Goal: Task Accomplishment & Management: Use online tool/utility

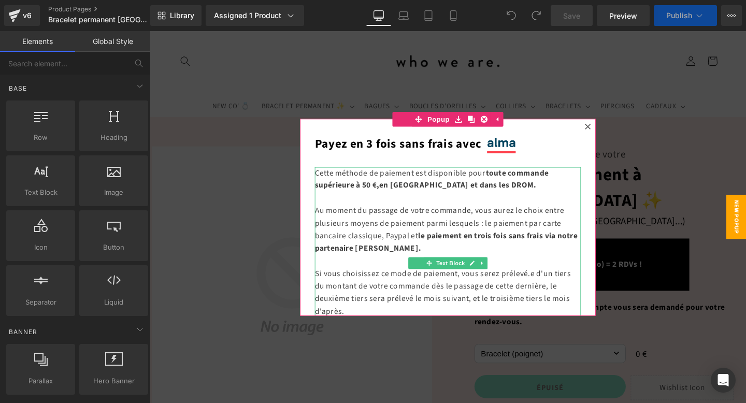
click at [453, 48] on div at bounding box center [463, 226] width 626 height 391
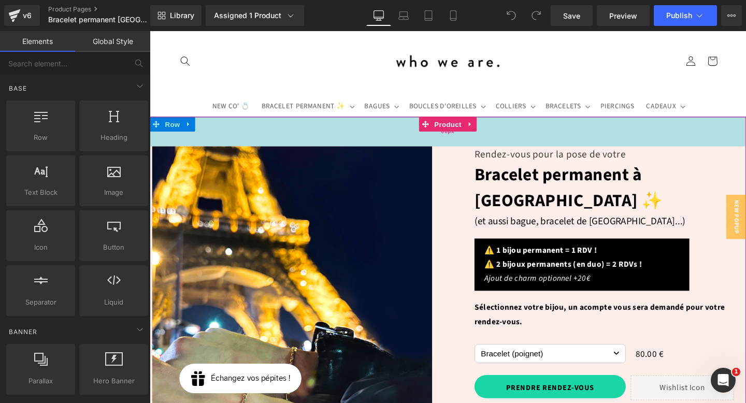
click at [190, 128] on div "60px" at bounding box center [463, 136] width 626 height 31
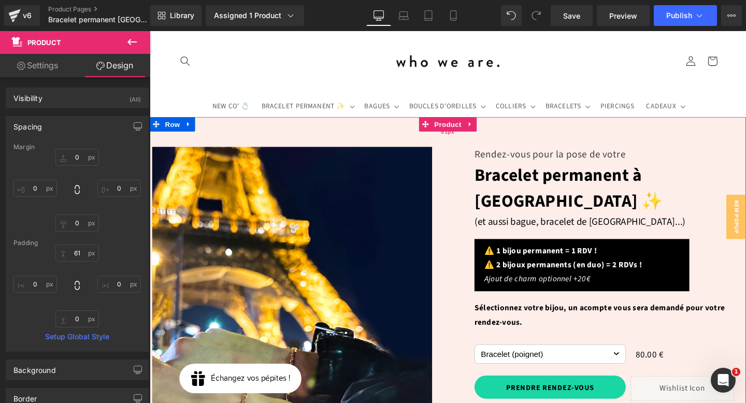
click at [189, 129] on div "61px" at bounding box center [463, 137] width 626 height 32
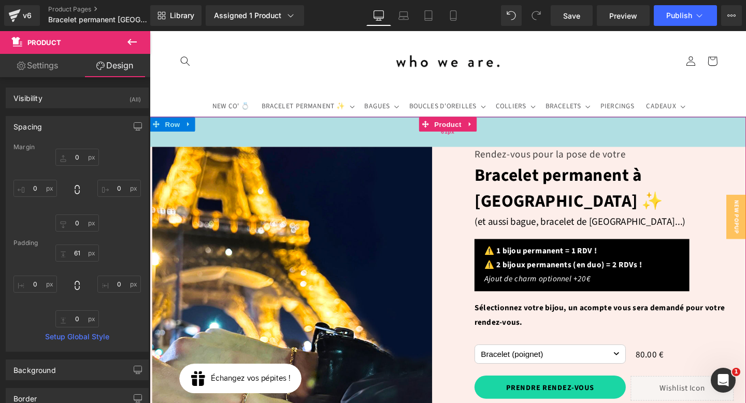
click at [190, 128] on div "61px" at bounding box center [463, 137] width 626 height 32
click at [166, 126] on div "61px" at bounding box center [463, 137] width 626 height 32
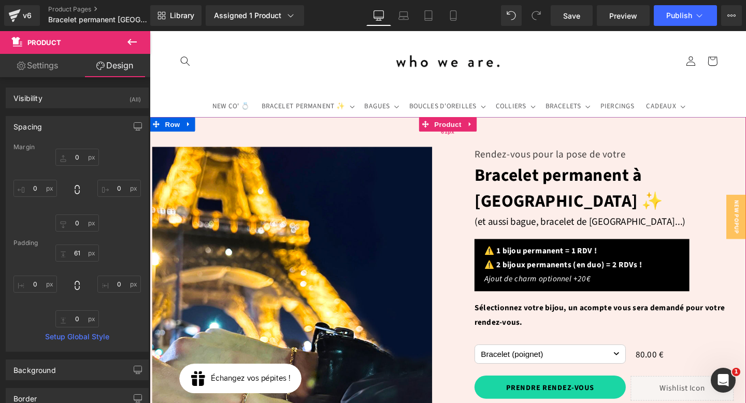
click at [189, 129] on div "61px" at bounding box center [463, 137] width 626 height 32
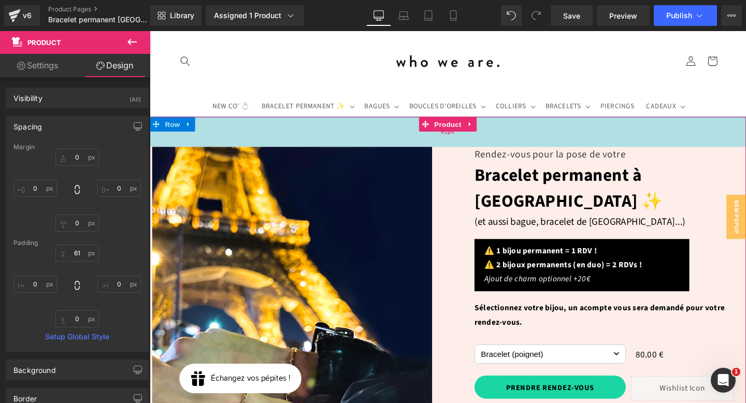
click at [251, 138] on div "61px" at bounding box center [463, 137] width 626 height 32
click at [745, 122] on div "61px" at bounding box center [463, 137] width 626 height 32
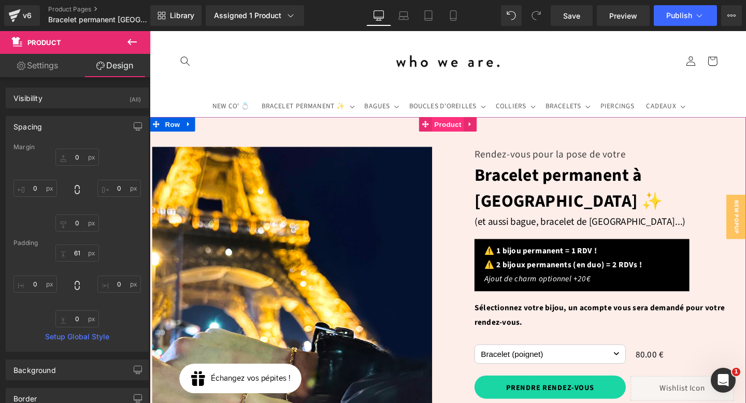
click at [460, 130] on span "Product" at bounding box center [463, 129] width 34 height 16
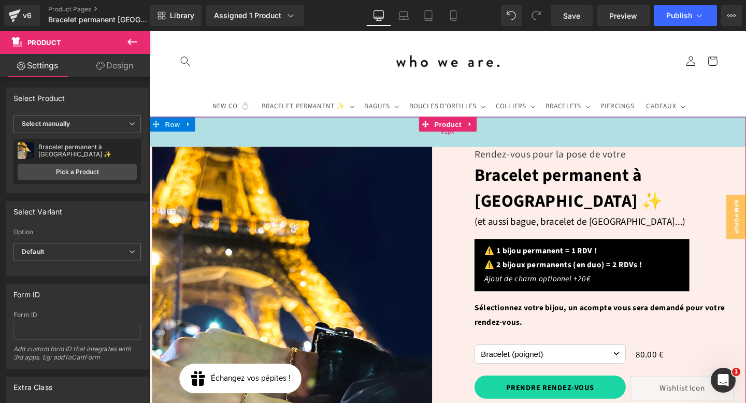
click at [177, 133] on div "61px" at bounding box center [463, 137] width 626 height 32
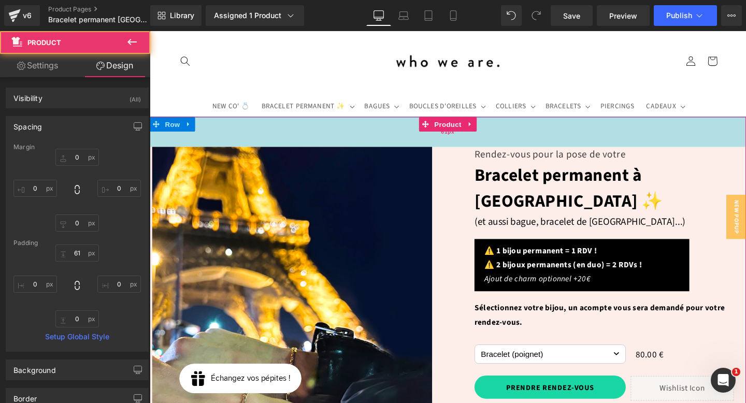
click at [191, 127] on div "61px" at bounding box center [463, 137] width 626 height 32
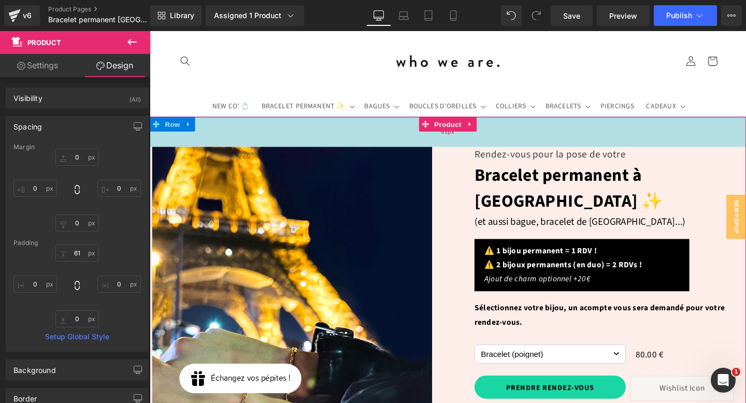
click at [155, 130] on div "61px" at bounding box center [463, 137] width 626 height 32
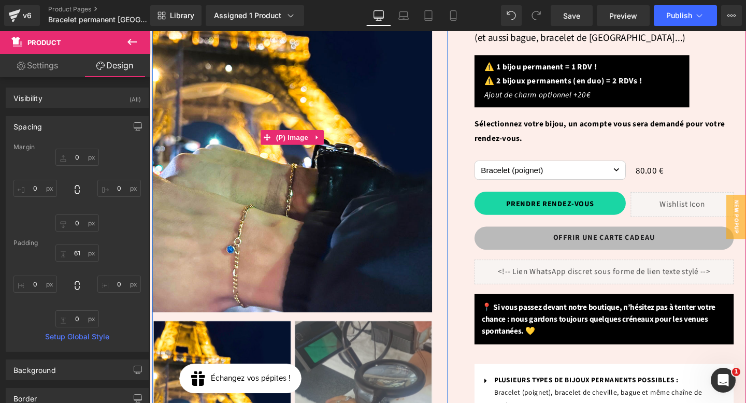
scroll to position [458, 0]
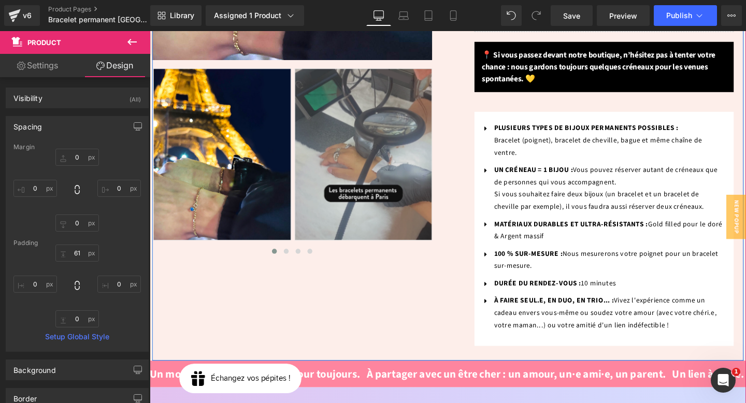
click at [244, 319] on div "Économisez 8000 % (P) Image ‹ ›" at bounding box center [462, 36] width 621 height 683
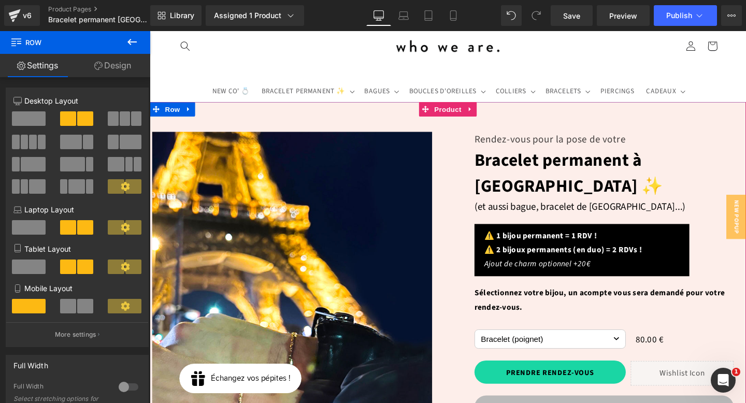
scroll to position [0, 0]
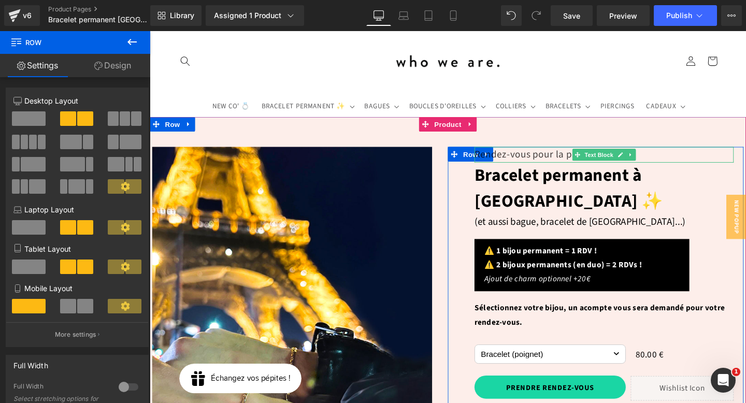
click at [502, 162] on p "Rendez-vous pour la pose de votre" at bounding box center [627, 161] width 272 height 17
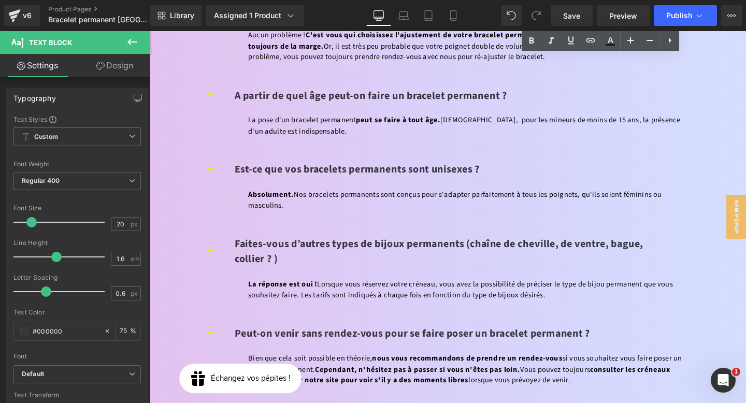
scroll to position [4107, 0]
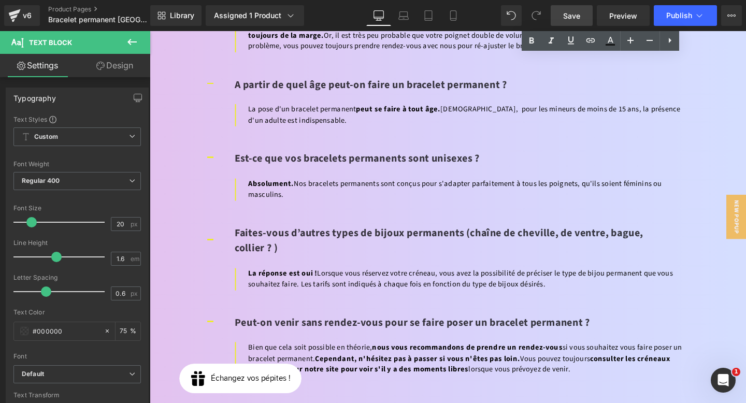
click at [575, 20] on span "Save" at bounding box center [571, 15] width 17 height 11
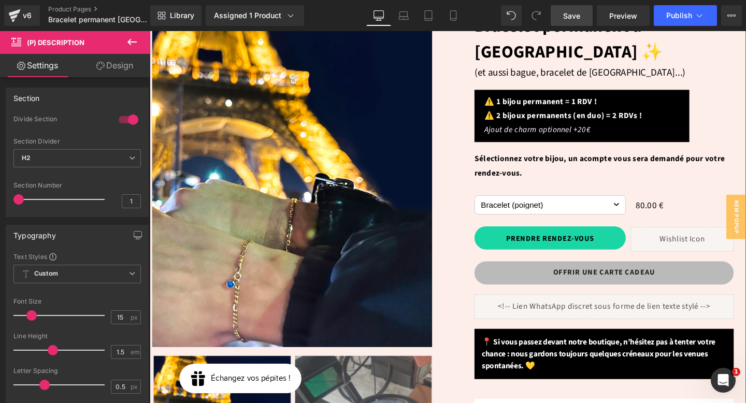
scroll to position [0, 0]
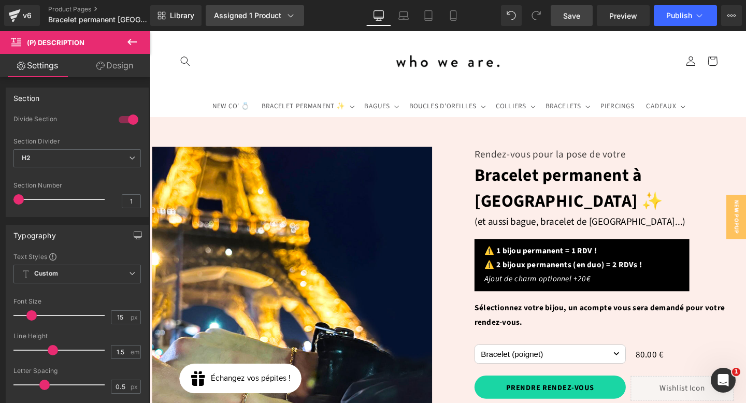
click at [289, 16] on icon at bounding box center [290, 15] width 10 height 10
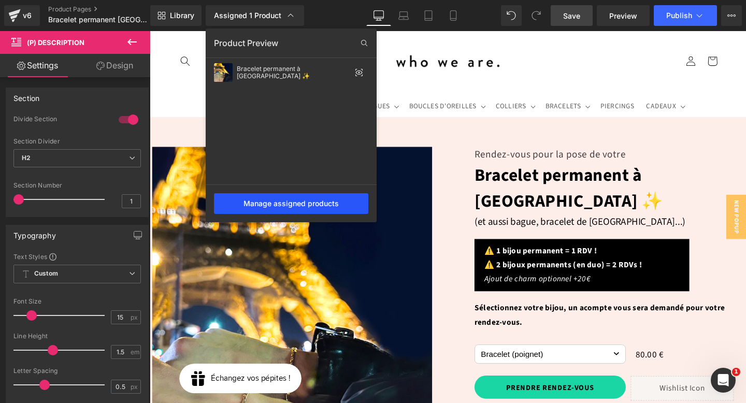
click at [286, 198] on div "Manage assigned products" at bounding box center [291, 203] width 154 height 21
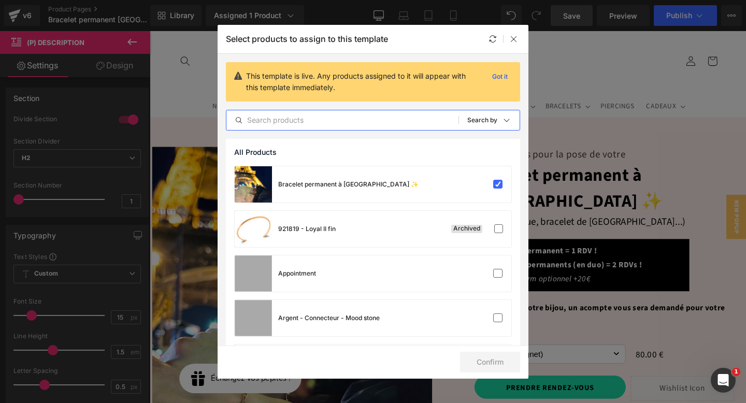
click at [363, 123] on input "text" at bounding box center [342, 120] width 232 height 12
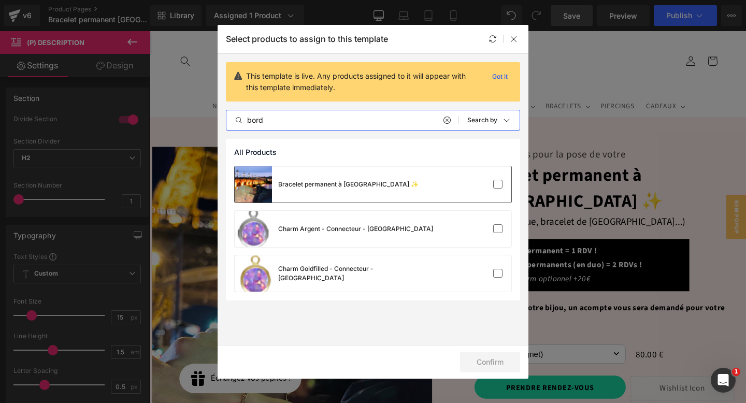
type input "bord"
click at [383, 197] on div "Bracelet permanent à [GEOGRAPHIC_DATA] ✨" at bounding box center [373, 184] width 276 height 36
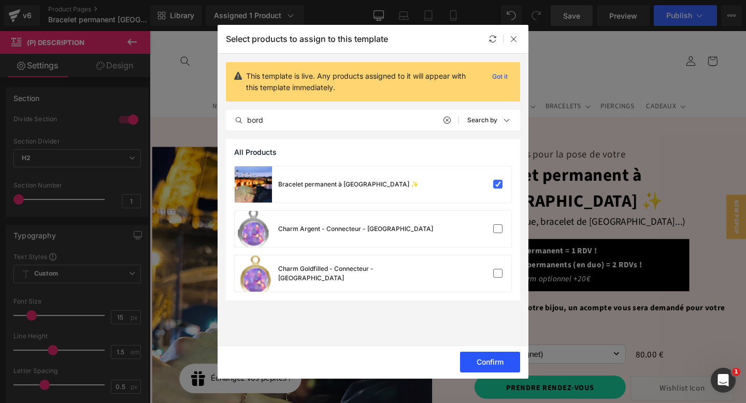
click at [497, 361] on button "Confirm" at bounding box center [490, 362] width 60 height 21
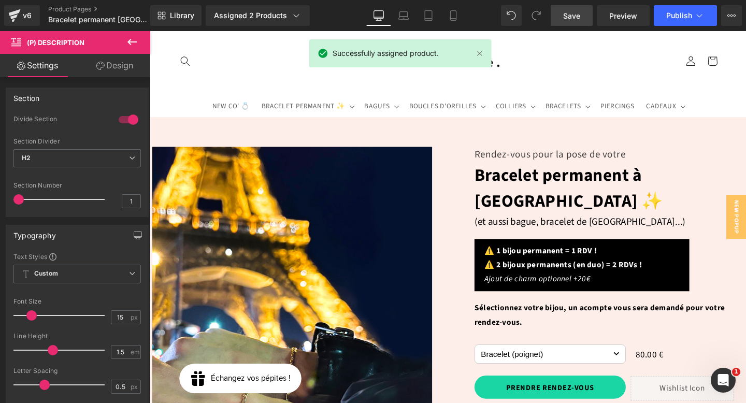
click at [575, 18] on span "Save" at bounding box center [571, 15] width 17 height 11
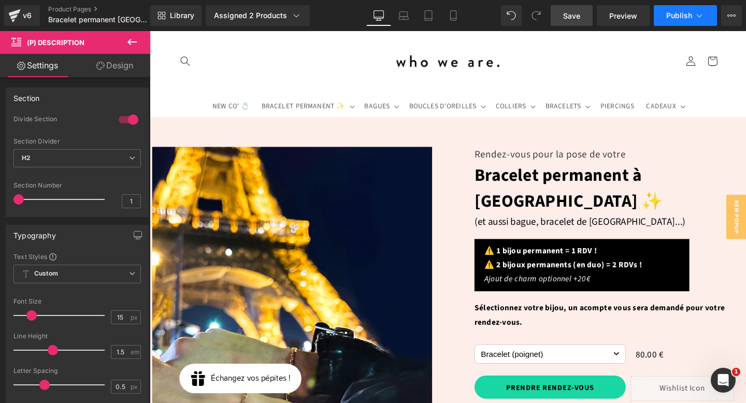
click at [681, 16] on span "Publish" at bounding box center [679, 15] width 26 height 8
click at [234, 14] on div "Assigned 2 Products" at bounding box center [258, 15] width 88 height 10
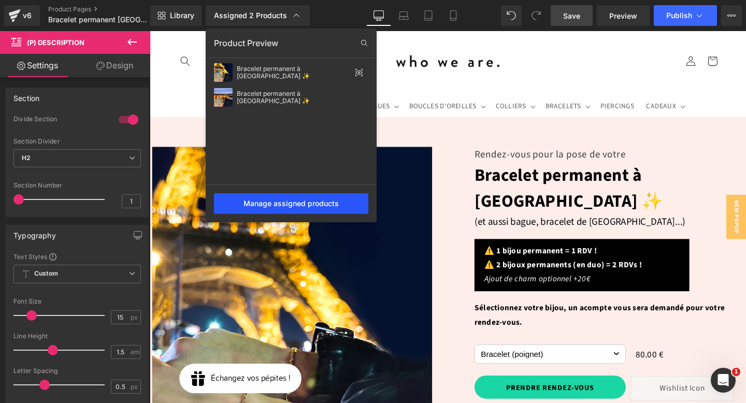
click at [305, 198] on div "Manage assigned products" at bounding box center [291, 203] width 154 height 21
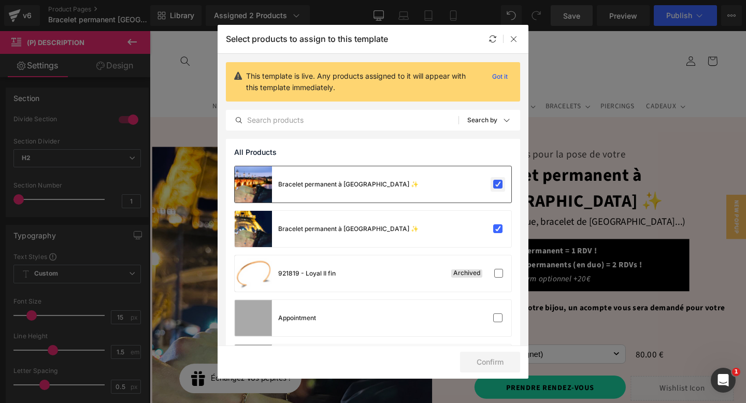
click at [497, 185] on label at bounding box center [497, 184] width 9 height 9
click at [498, 184] on input "checkbox" at bounding box center [498, 184] width 0 height 0
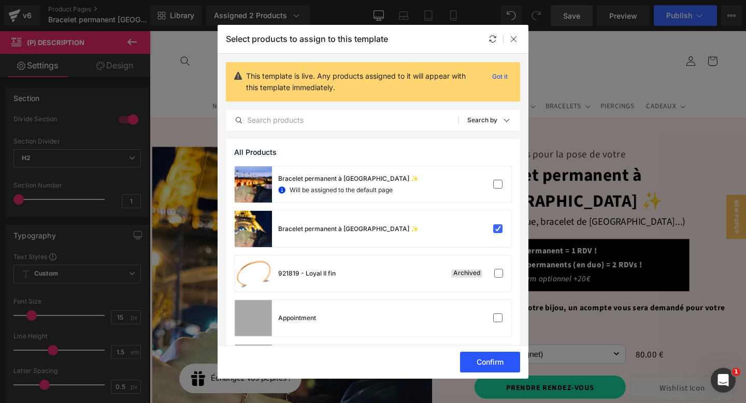
click at [492, 363] on button "Confirm" at bounding box center [490, 362] width 60 height 21
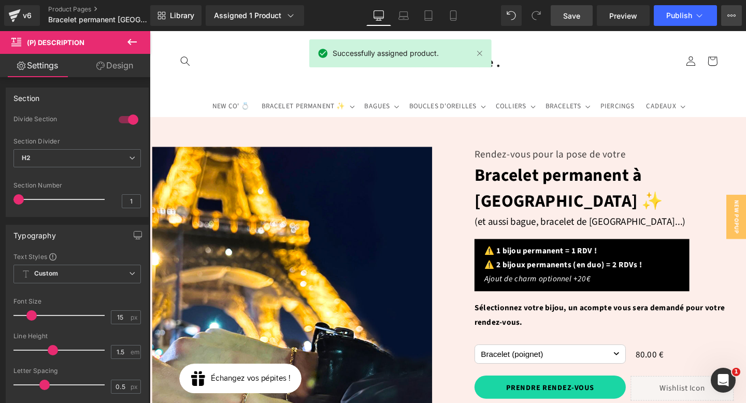
click at [729, 16] on icon at bounding box center [731, 15] width 8 height 8
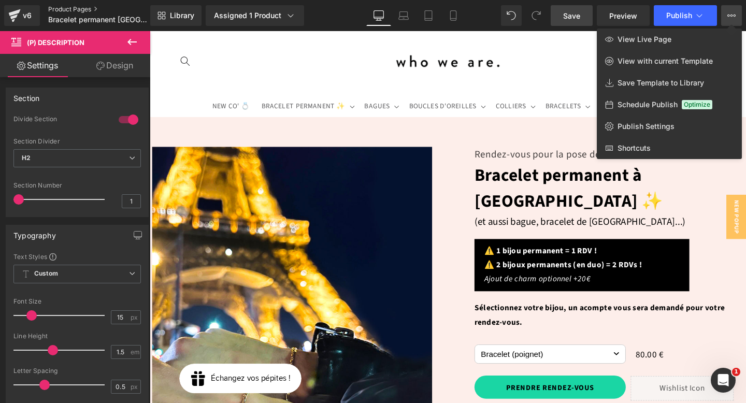
click at [65, 8] on link "Product Pages" at bounding box center [107, 9] width 119 height 8
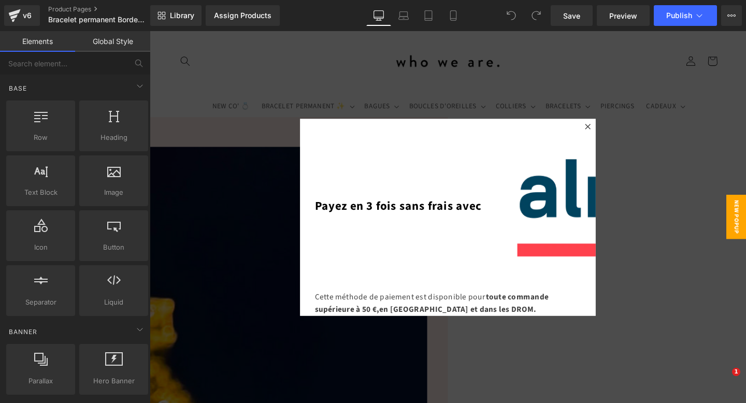
click at [549, 91] on div at bounding box center [463, 226] width 626 height 391
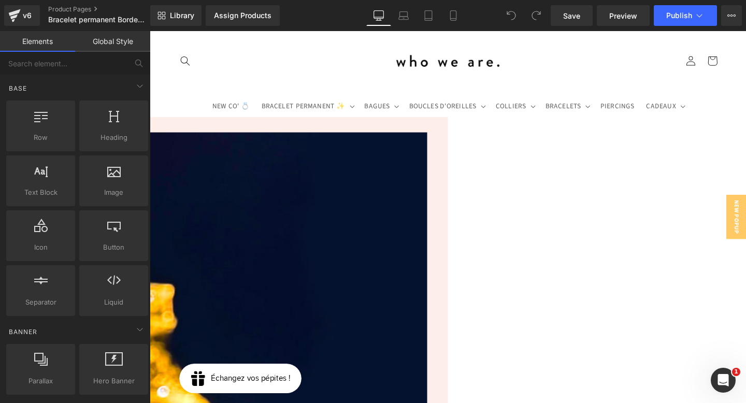
scroll to position [16, 0]
click at [150, 31] on span "Product" at bounding box center [150, 31] width 0 height 0
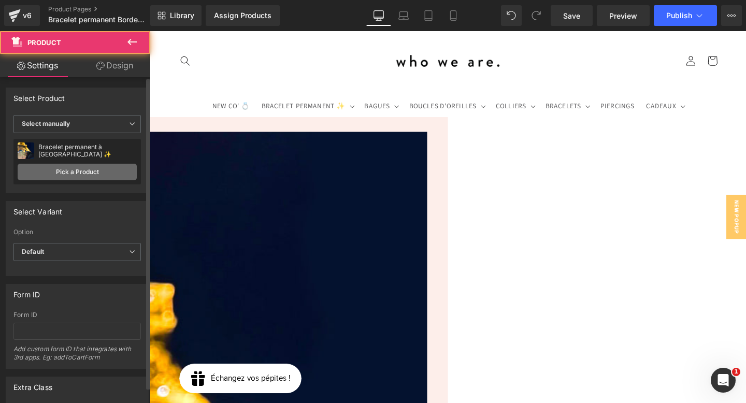
click at [76, 168] on link "Pick a Product" at bounding box center [77, 172] width 119 height 17
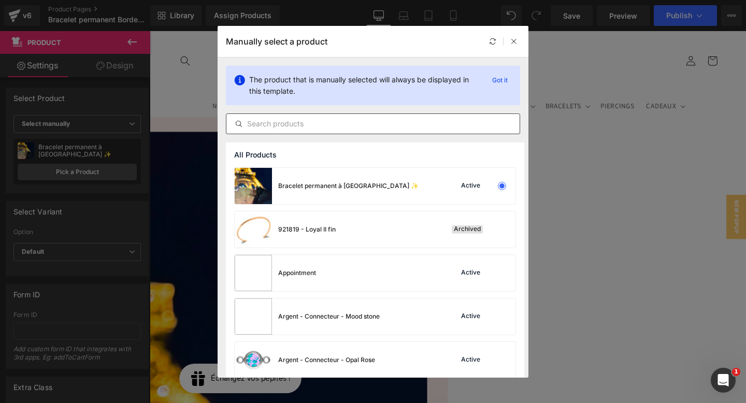
click at [330, 121] on input "text" at bounding box center [372, 124] width 293 height 12
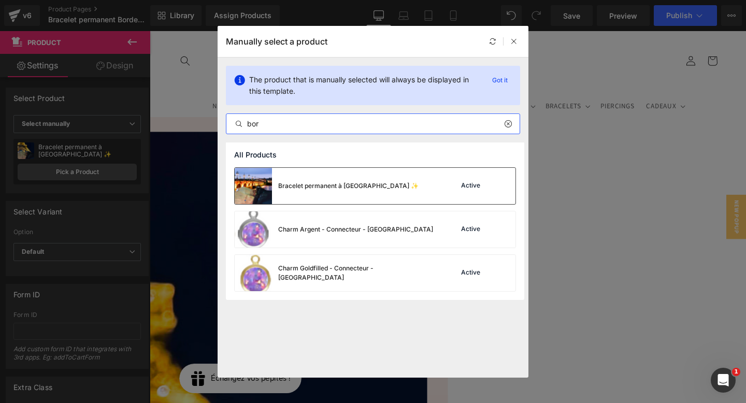
type input "bor"
click at [471, 191] on div "Active" at bounding box center [480, 186] width 70 height 14
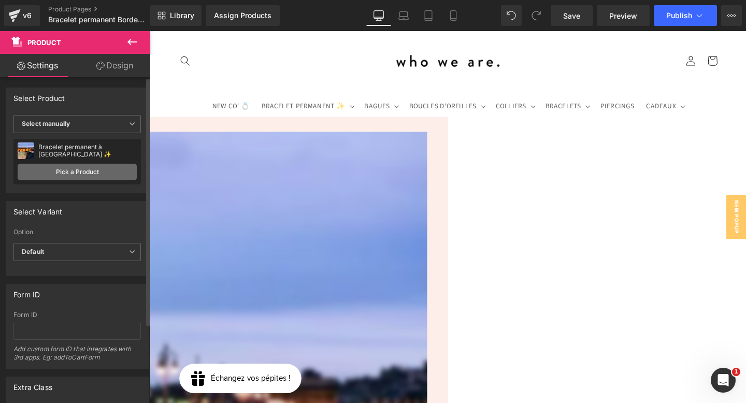
click at [113, 166] on link "Pick a Product" at bounding box center [77, 172] width 119 height 17
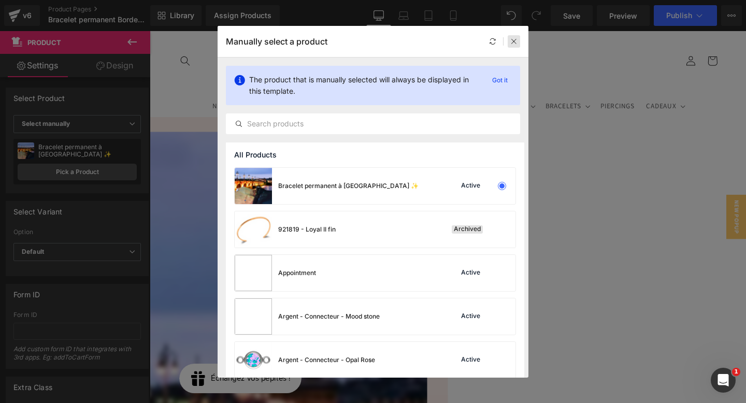
click at [0, 0] on icon at bounding box center [0, 0] width 0 height 0
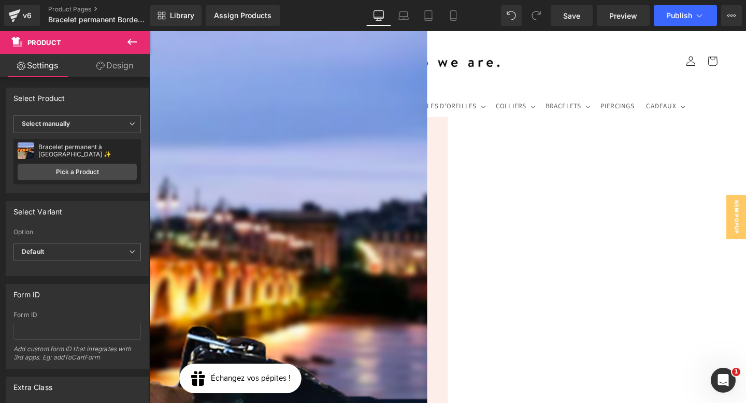
scroll to position [192, 0]
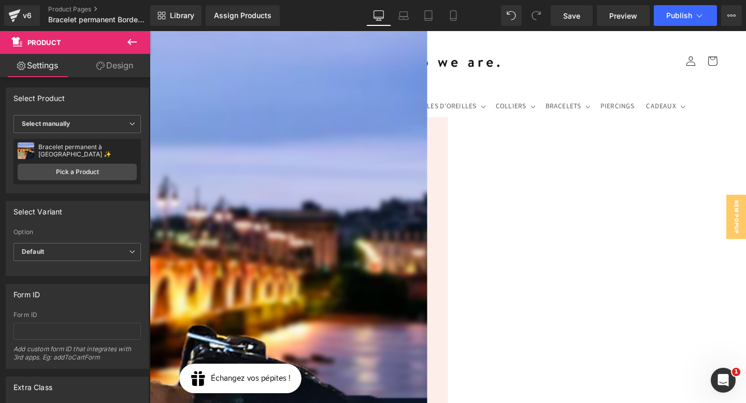
click at [150, 31] on link at bounding box center [150, 31] width 0 height 0
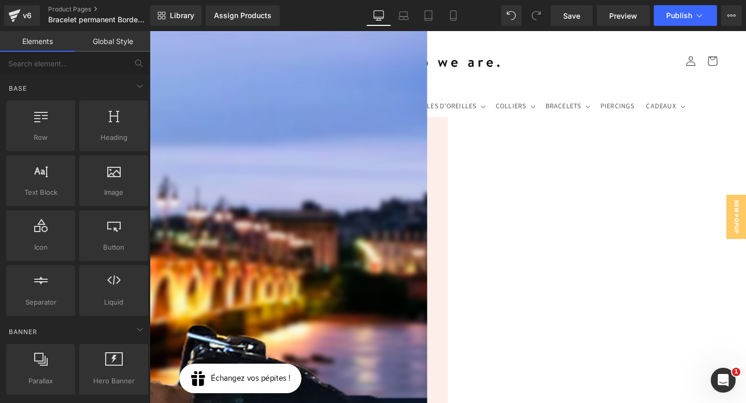
click at [575, 20] on span "Save" at bounding box center [571, 15] width 17 height 11
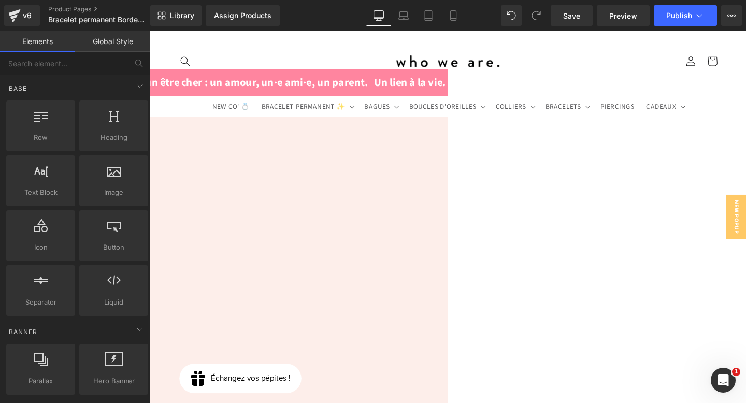
scroll to position [1574, 0]
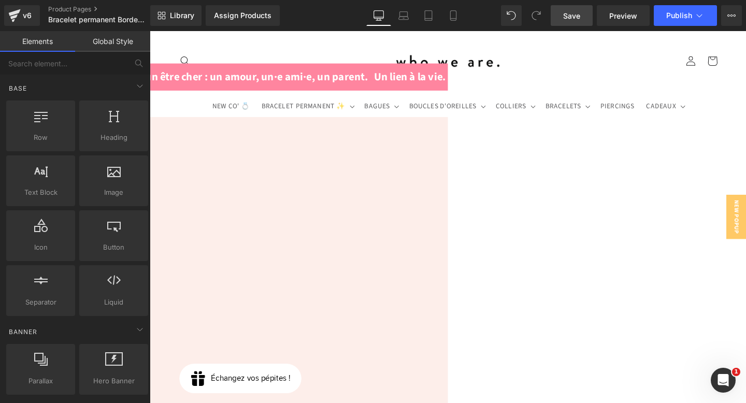
click at [572, 19] on span "Save" at bounding box center [571, 15] width 17 height 11
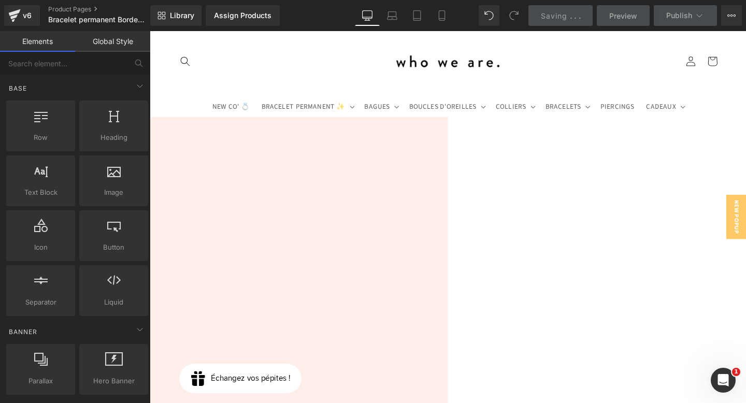
scroll to position [1676, 0]
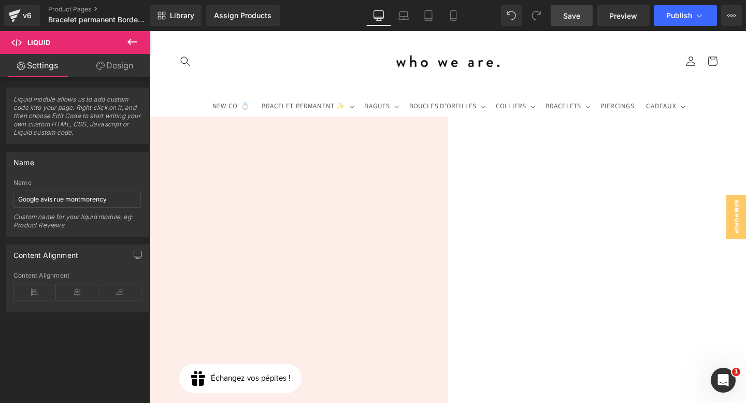
click at [150, 31] on span "Liquid" at bounding box center [150, 31] width 0 height 0
click at [150, 31] on icon at bounding box center [150, 31] width 0 height 0
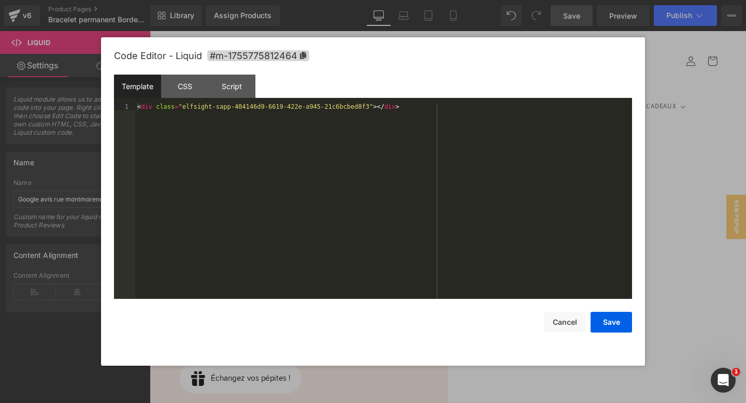
click at [347, 0] on div "Liquid You are previewing how the will restyle your page. You can not edit Elem…" at bounding box center [373, 0] width 746 height 0
click at [621, 330] on button "Save" at bounding box center [610, 322] width 41 height 21
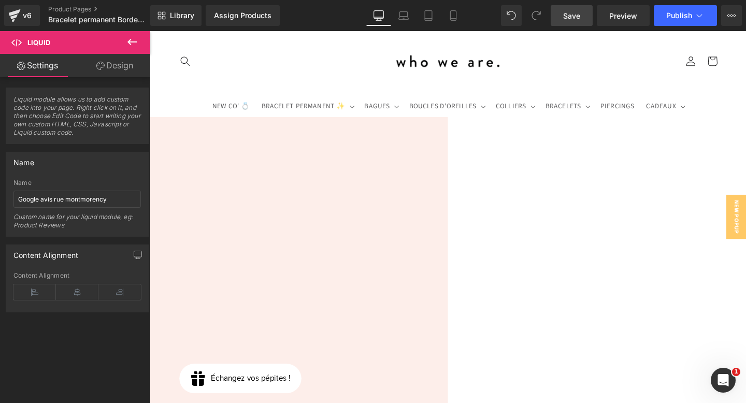
click at [577, 18] on span "Save" at bounding box center [571, 15] width 17 height 11
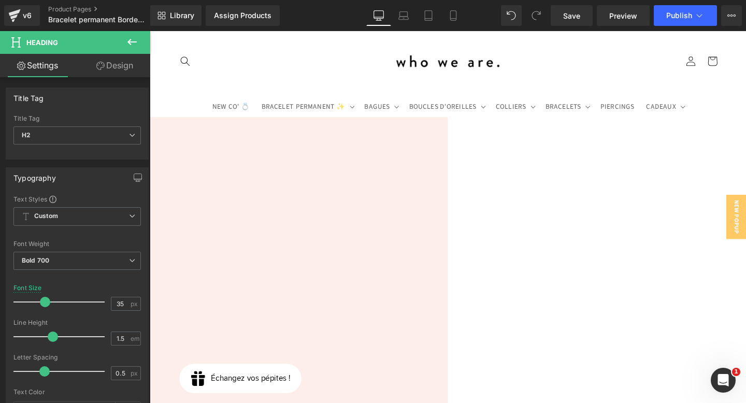
scroll to position [2176, 0]
click at [150, 31] on span "Google Maps" at bounding box center [150, 31] width 0 height 0
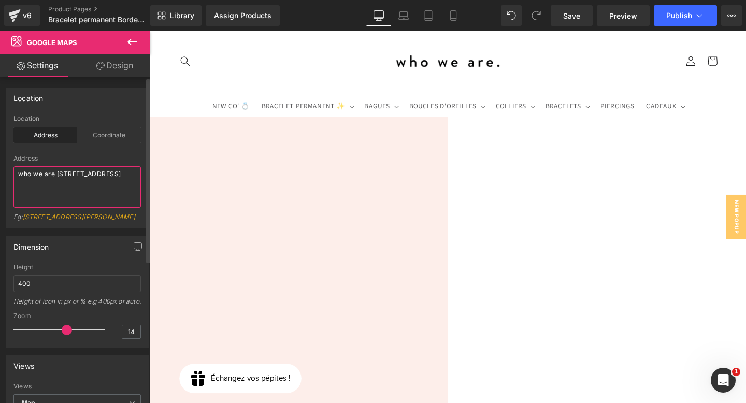
drag, startPoint x: 56, startPoint y: 174, endPoint x: 91, endPoint y: 195, distance: 40.2
click at [91, 195] on textarea "who we are 23 rue de nemours paris" at bounding box center [76, 186] width 127 height 41
type textarea "who we are 17 rue du palais Gallien bordeaux"
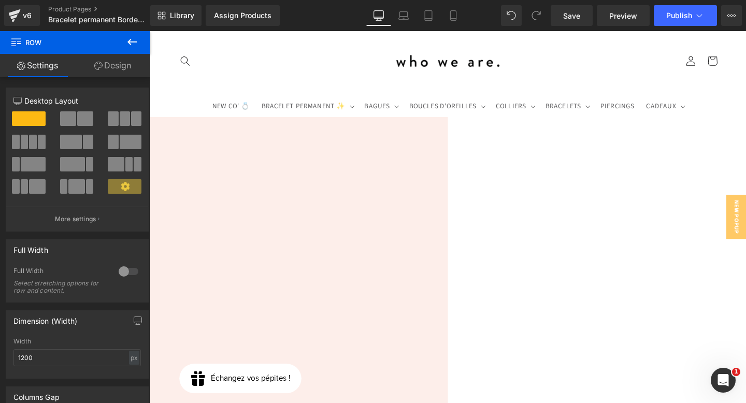
scroll to position [2613, 0]
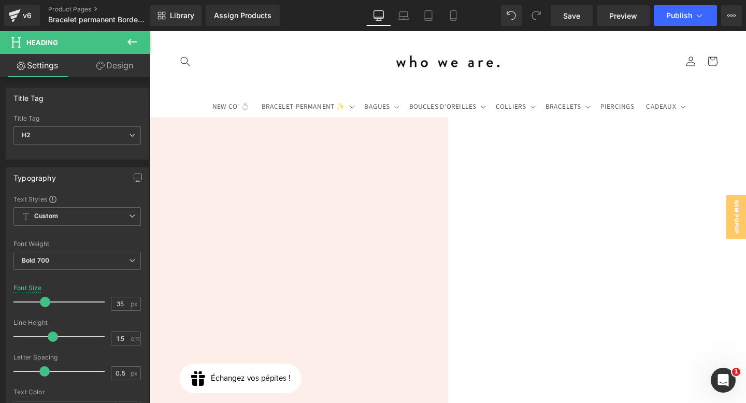
scroll to position [2909, 0]
click at [570, 19] on span "Save" at bounding box center [571, 15] width 17 height 11
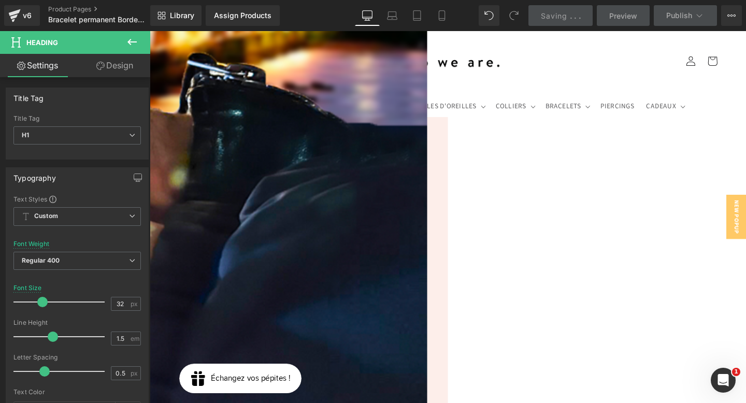
scroll to position [0, 0]
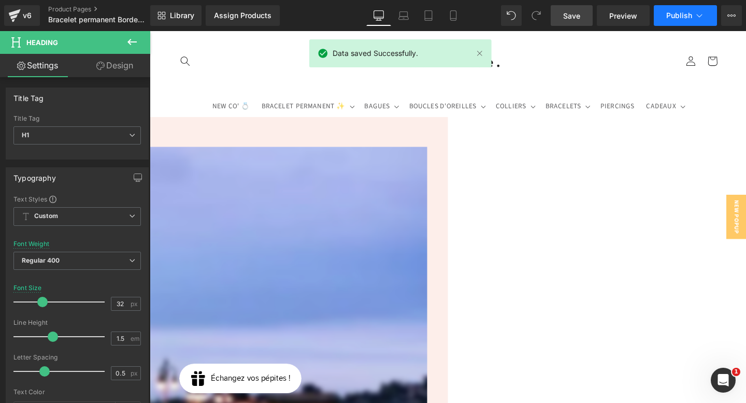
click at [692, 15] on button "Publish" at bounding box center [684, 15] width 63 height 21
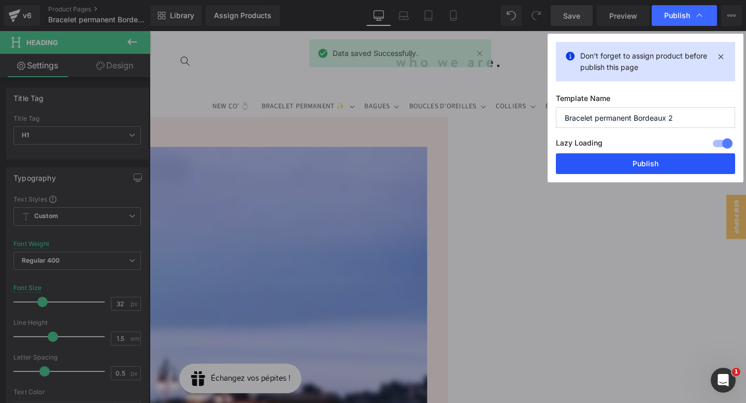
click at [0, 0] on button "Publish" at bounding box center [0, 0] width 0 height 0
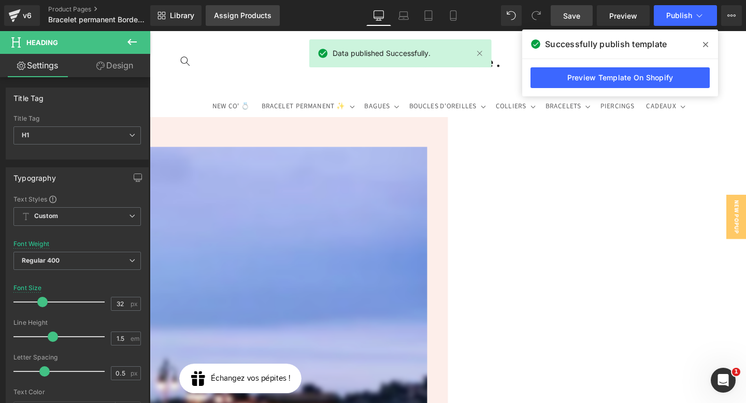
click at [255, 19] on div "Assign Products" at bounding box center [242, 15] width 57 height 8
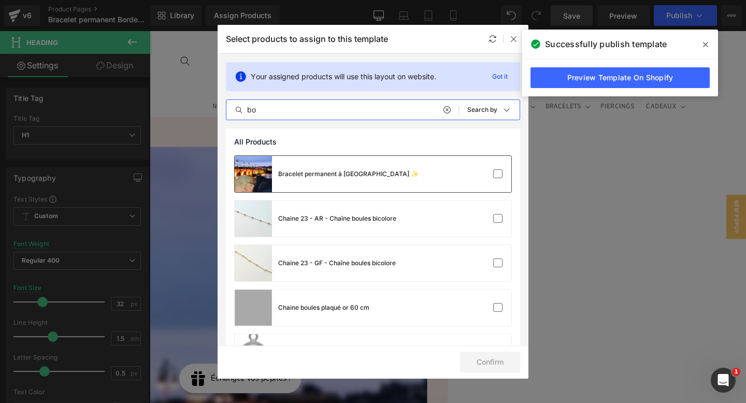
type input "bo"
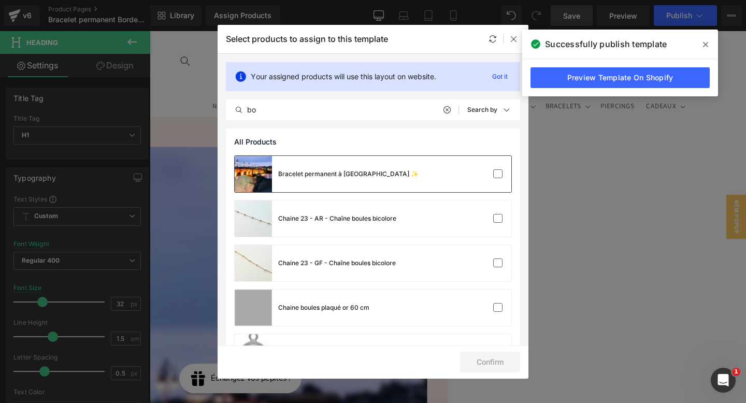
click at [439, 172] on div "Bracelet permanent à [GEOGRAPHIC_DATA] ✨" at bounding box center [373, 174] width 276 height 36
click at [487, 358] on button "Confirm" at bounding box center [490, 362] width 60 height 21
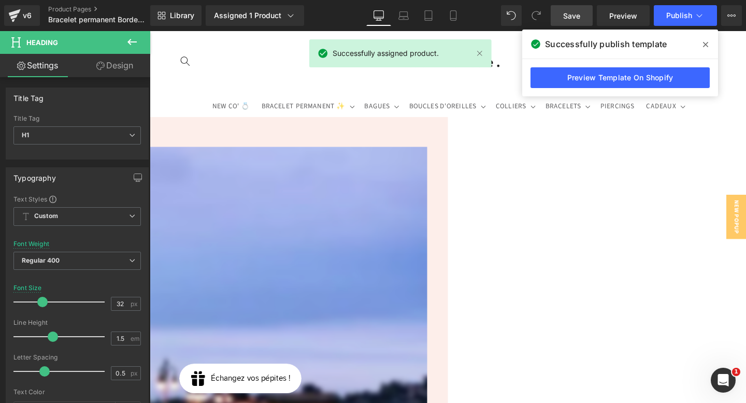
click at [574, 9] on link "Save" at bounding box center [571, 15] width 42 height 21
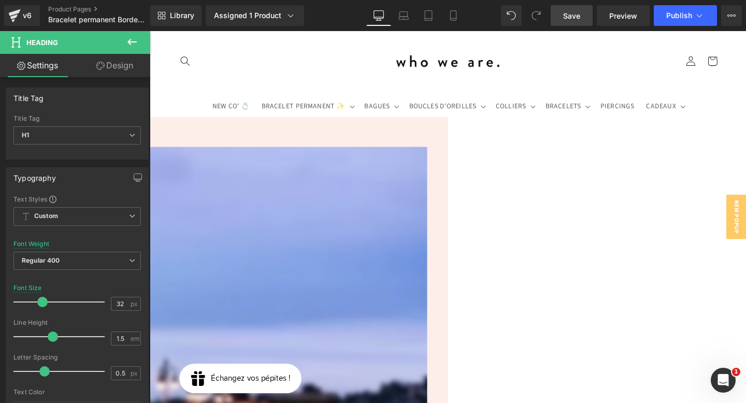
click at [580, 13] on link "Save" at bounding box center [571, 15] width 42 height 21
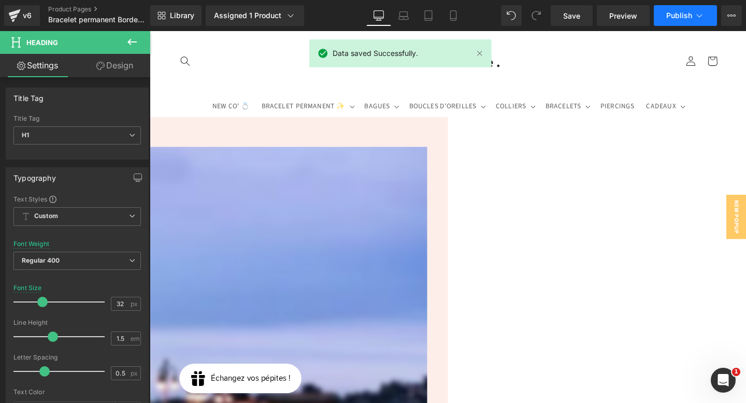
click at [690, 11] on button "Publish" at bounding box center [684, 15] width 63 height 21
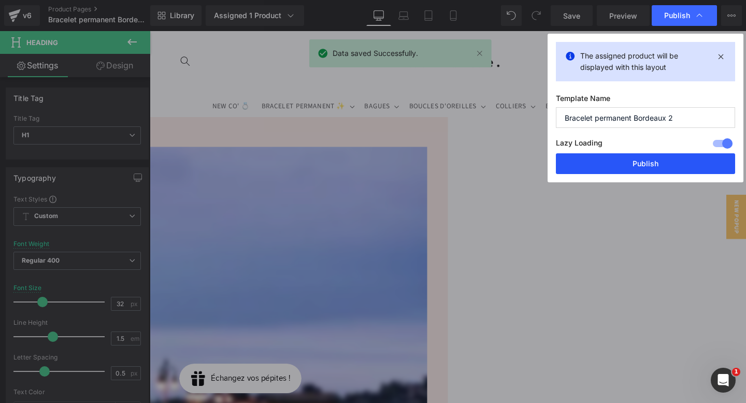
click at [622, 159] on button "Publish" at bounding box center [645, 163] width 179 height 21
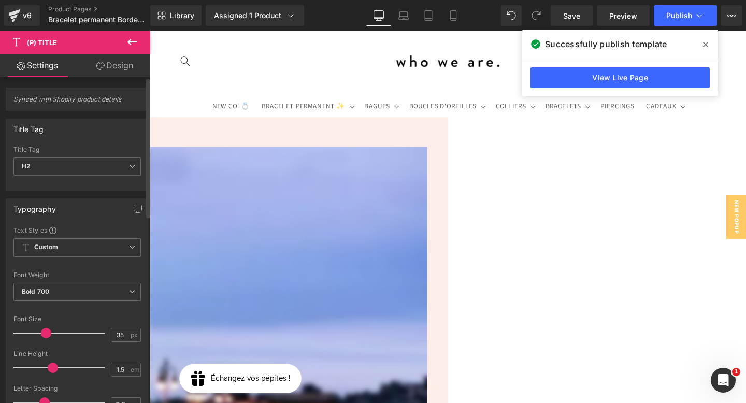
click at [44, 331] on span at bounding box center [46, 333] width 10 height 10
click at [48, 331] on span at bounding box center [47, 333] width 10 height 10
click at [573, 15] on span "Save" at bounding box center [571, 15] width 17 height 11
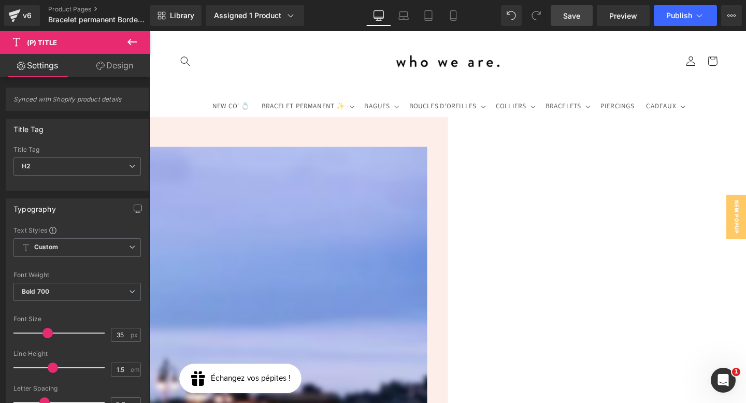
click at [565, 21] on span "Save" at bounding box center [571, 15] width 17 height 11
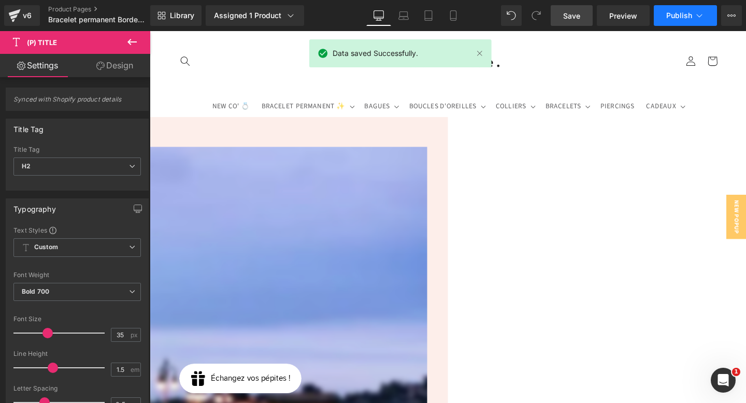
click at [695, 9] on button "Publish" at bounding box center [684, 15] width 63 height 21
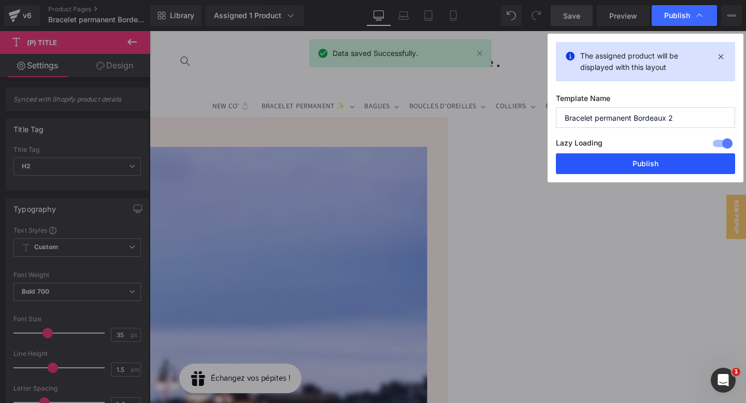
click at [0, 0] on button "Publish" at bounding box center [0, 0] width 0 height 0
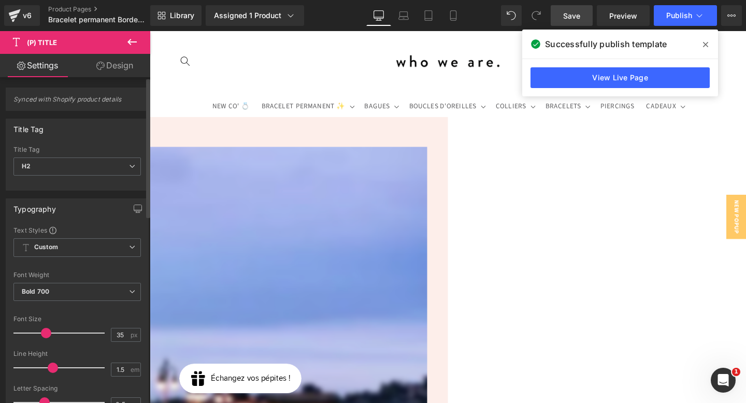
click at [44, 332] on span at bounding box center [46, 333] width 10 height 10
click at [570, 23] on link "Save" at bounding box center [571, 15] width 42 height 21
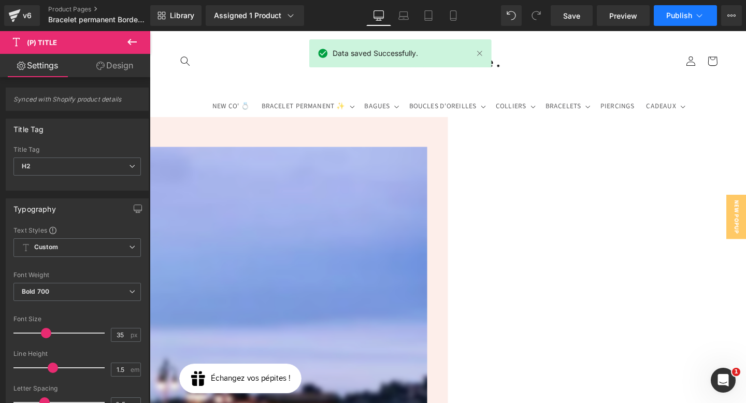
click at [704, 17] on icon at bounding box center [699, 15] width 10 height 10
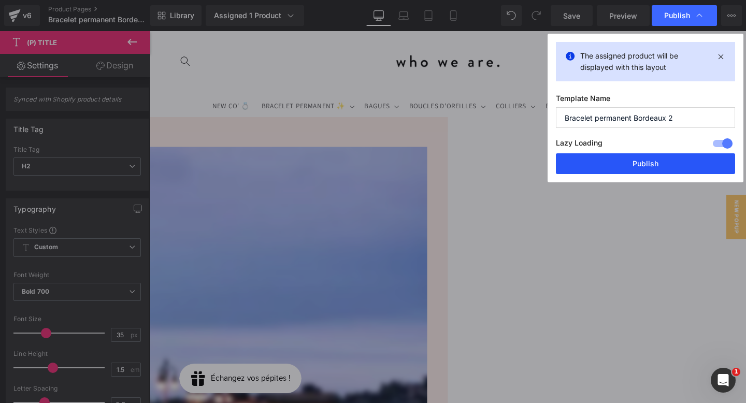
click at [0, 0] on button "Publish" at bounding box center [0, 0] width 0 height 0
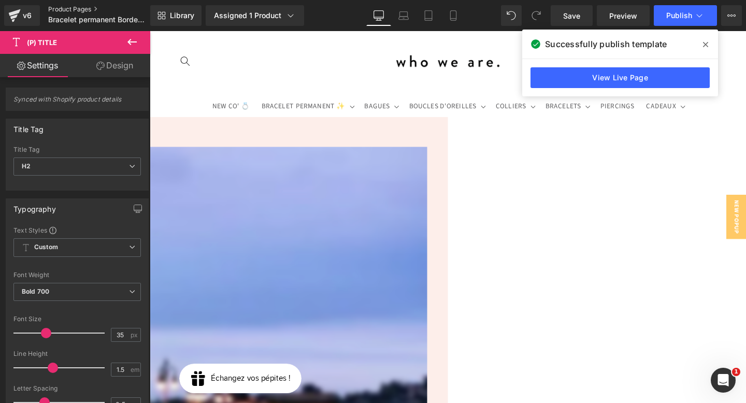
click at [76, 8] on link "Product Pages" at bounding box center [107, 9] width 119 height 8
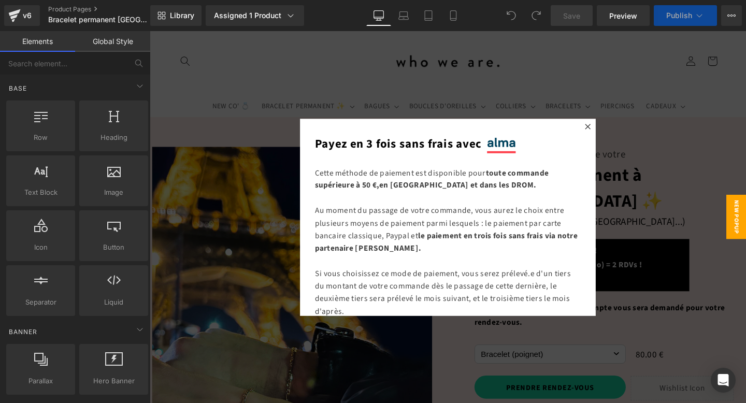
click at [650, 71] on div at bounding box center [463, 226] width 626 height 391
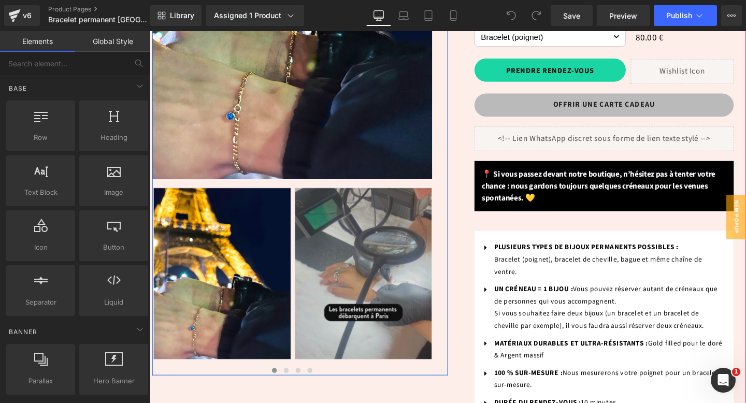
click at [326, 262] on img at bounding box center [374, 286] width 145 height 181
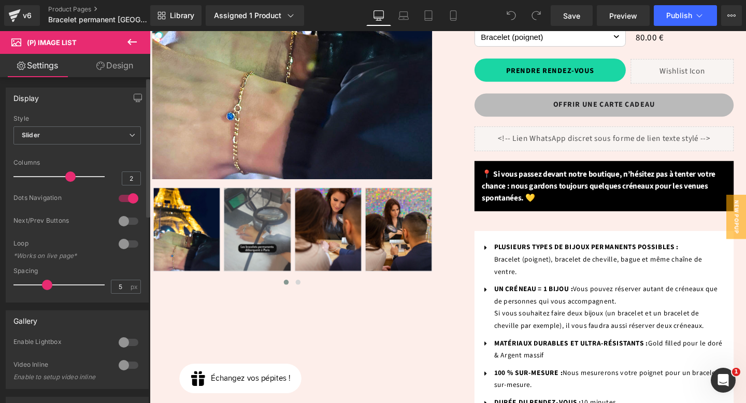
drag, startPoint x: 35, startPoint y: 176, endPoint x: 74, endPoint y: 178, distance: 38.9
click at [74, 178] on div at bounding box center [62, 176] width 86 height 21
click at [574, 17] on span "Save" at bounding box center [571, 15] width 17 height 11
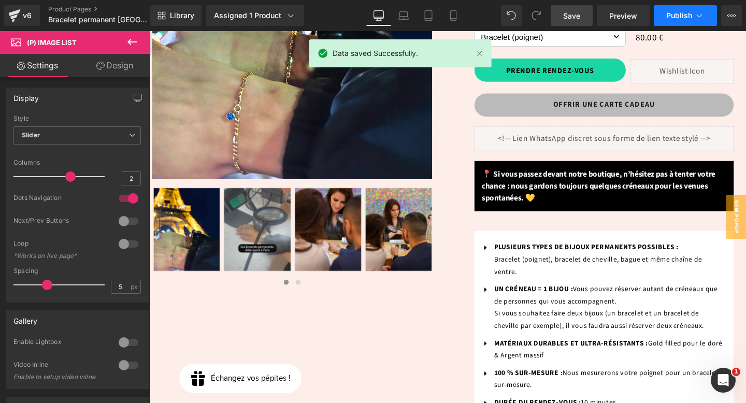
click at [688, 20] on button "Publish" at bounding box center [684, 15] width 63 height 21
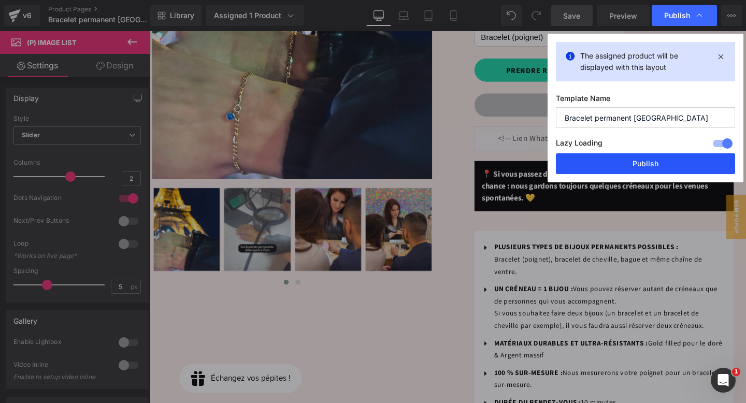
click at [638, 159] on button "Publish" at bounding box center [645, 163] width 179 height 21
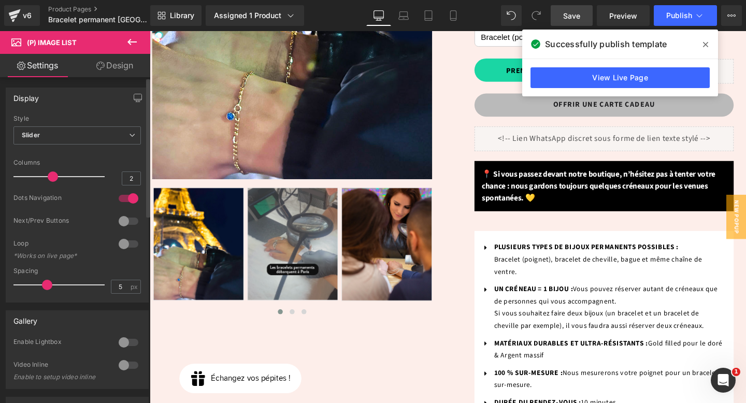
drag, startPoint x: 64, startPoint y: 175, endPoint x: 53, endPoint y: 177, distance: 11.1
click at [53, 177] on span at bounding box center [53, 176] width 10 height 10
click at [561, 14] on link "Save" at bounding box center [571, 15] width 42 height 21
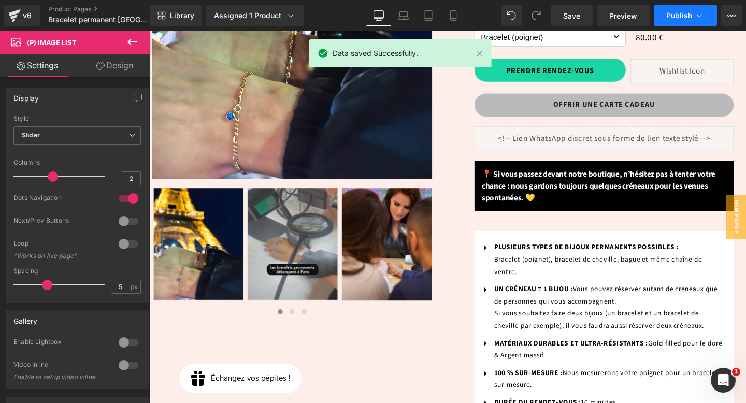
click at [691, 14] on span "Publish" at bounding box center [679, 15] width 26 height 8
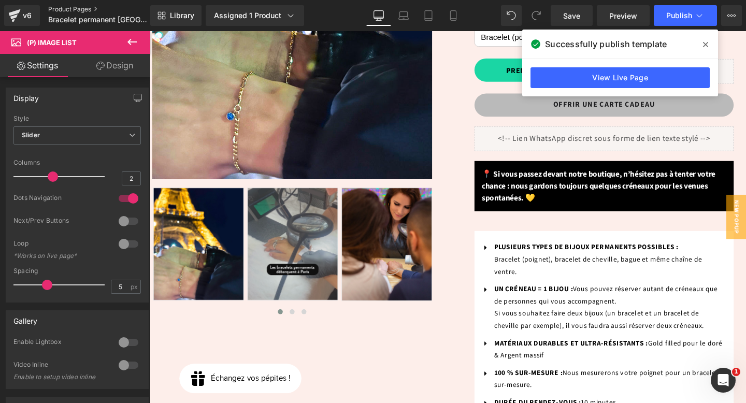
click at [86, 5] on link "Product Pages" at bounding box center [107, 9] width 119 height 8
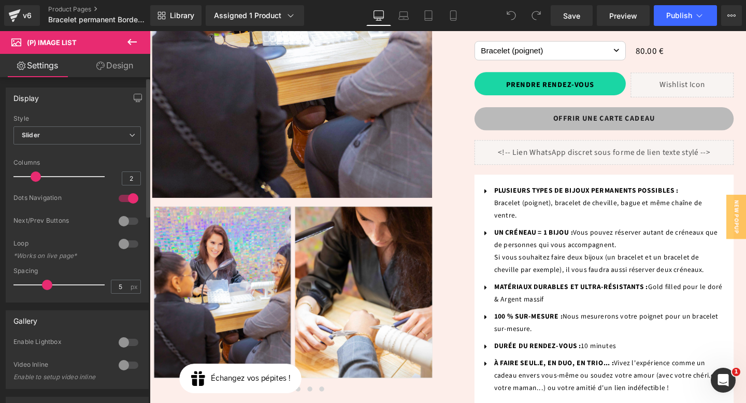
type input "3"
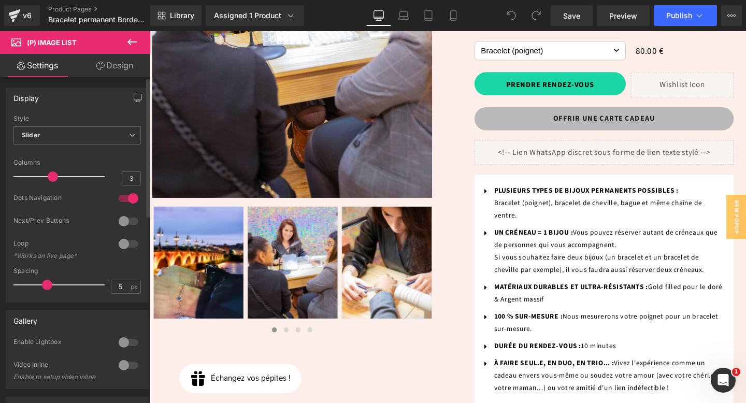
drag, startPoint x: 36, startPoint y: 179, endPoint x: 46, endPoint y: 178, distance: 9.4
click at [46, 178] on div at bounding box center [62, 176] width 86 height 21
click at [581, 20] on link "Save" at bounding box center [571, 15] width 42 height 21
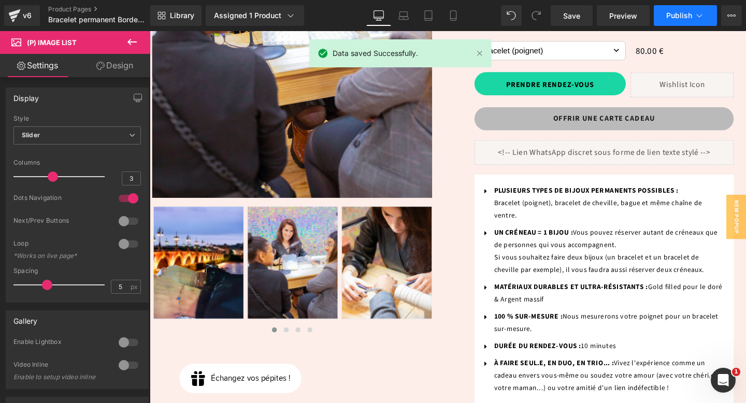
click at [699, 16] on icon at bounding box center [699, 15] width 10 height 10
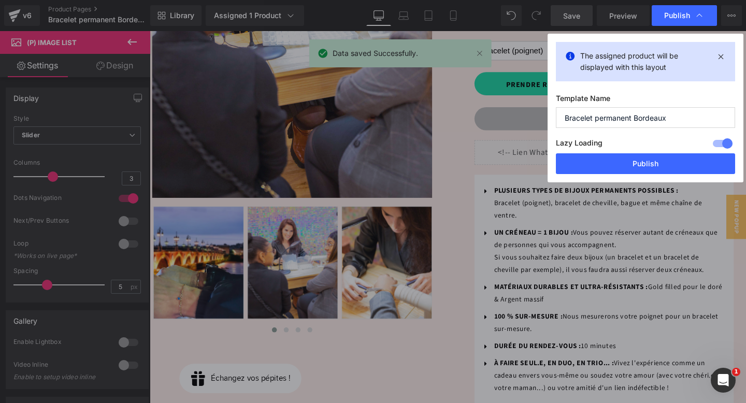
click at [576, 18] on span "Save" at bounding box center [571, 15] width 17 height 11
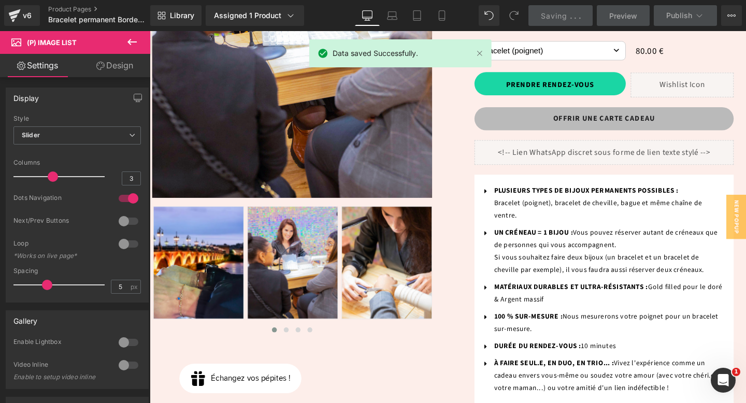
click at [644, 182] on div "Icon PLUSIEURS TYPES DE BIJOUX PERMANENTS POSSIBLES : Bracelet (poignet), brace…" at bounding box center [627, 305] width 272 height 246
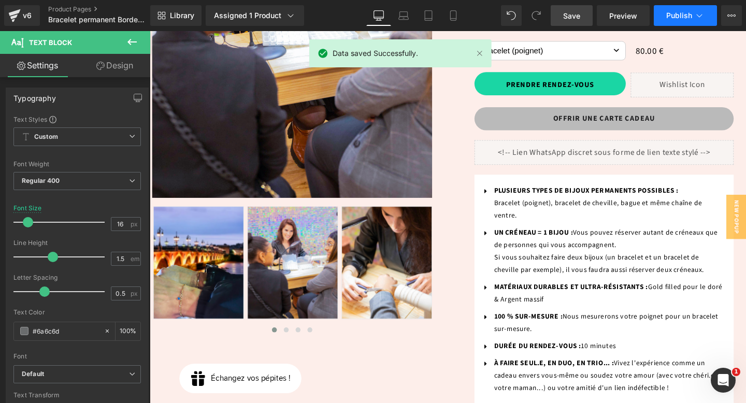
click at [681, 18] on span "Publish" at bounding box center [679, 15] width 26 height 8
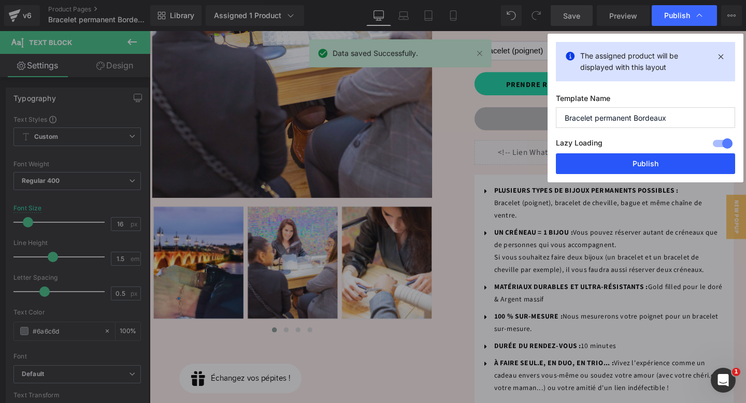
click at [0, 0] on button "Publish" at bounding box center [0, 0] width 0 height 0
